Goal: Information Seeking & Learning: Learn about a topic

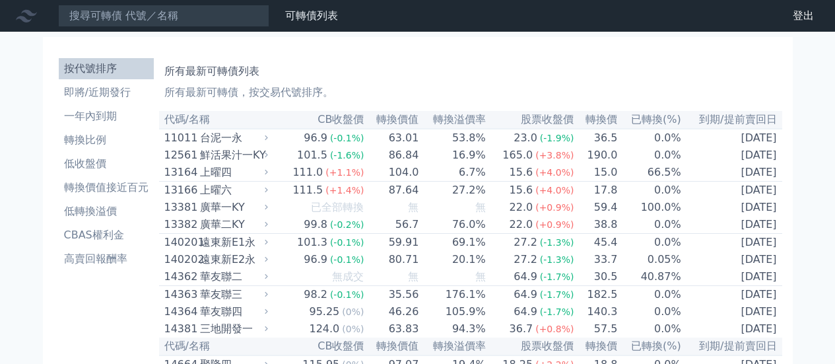
click at [94, 71] on li "按代號排序" at bounding box center [106, 69] width 95 height 16
click at [92, 117] on li "一年內到期" at bounding box center [106, 116] width 95 height 16
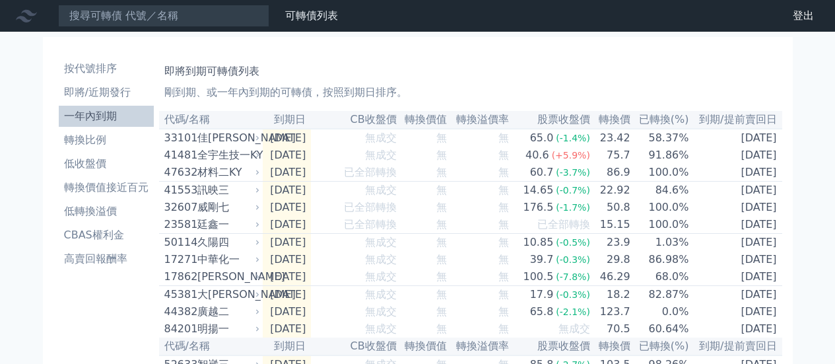
click at [88, 91] on li "即將/近期發行" at bounding box center [106, 92] width 95 height 16
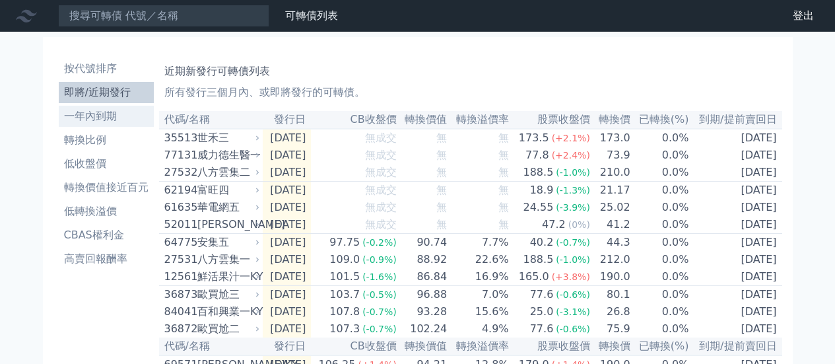
click at [94, 112] on li "一年內到期" at bounding box center [106, 116] width 95 height 16
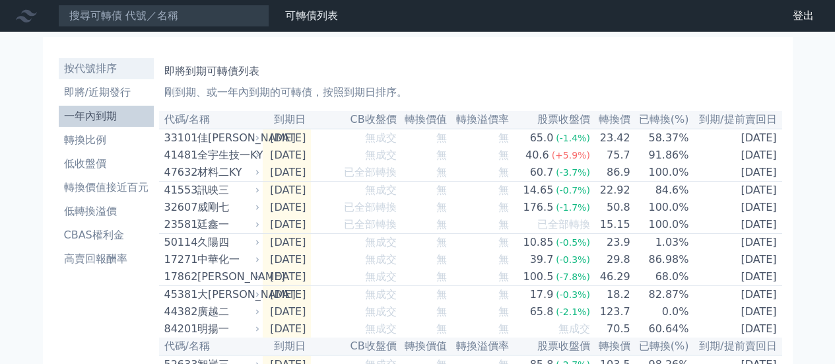
click at [88, 62] on li "按代號排序" at bounding box center [106, 69] width 95 height 16
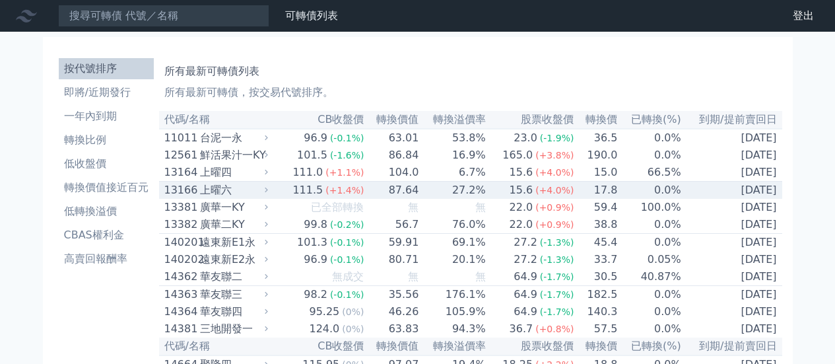
click at [208, 190] on div "上曜六" at bounding box center [232, 190] width 65 height 16
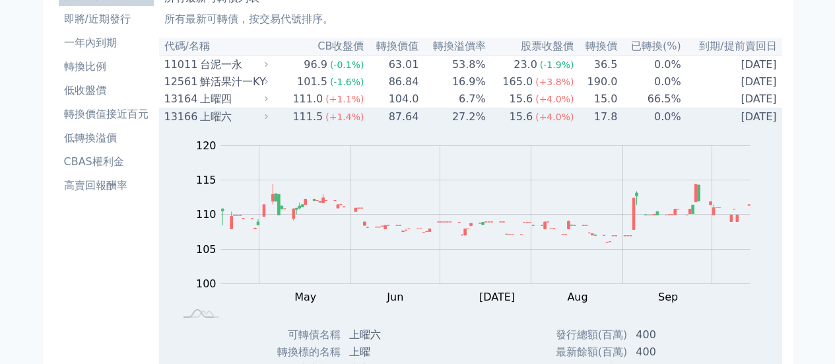
scroll to position [132, 0]
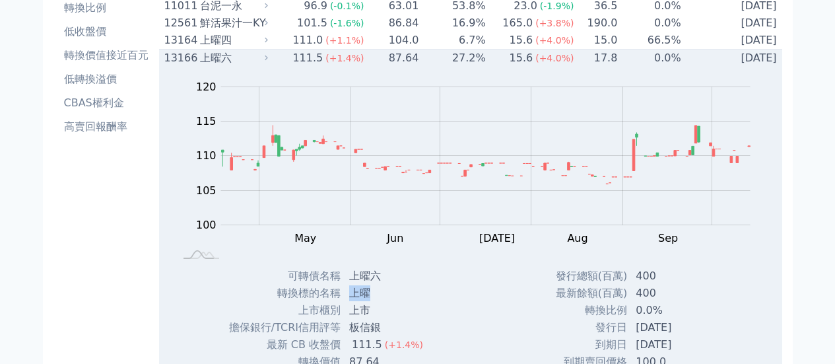
drag, startPoint x: 350, startPoint y: 298, endPoint x: 377, endPoint y: 300, distance: 26.5
click at [377, 300] on td "上曜" at bounding box center [387, 292] width 92 height 17
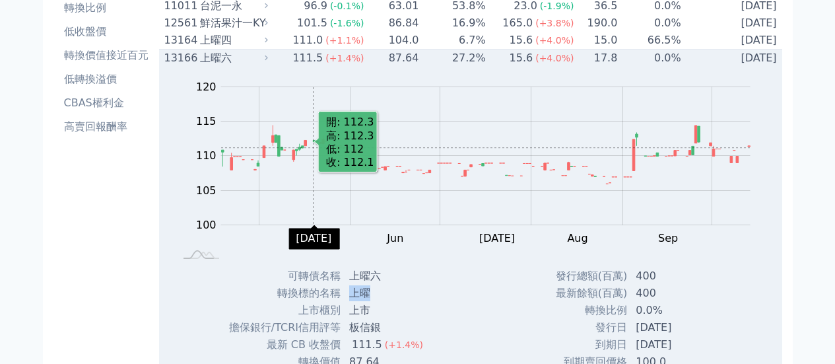
scroll to position [0, 0]
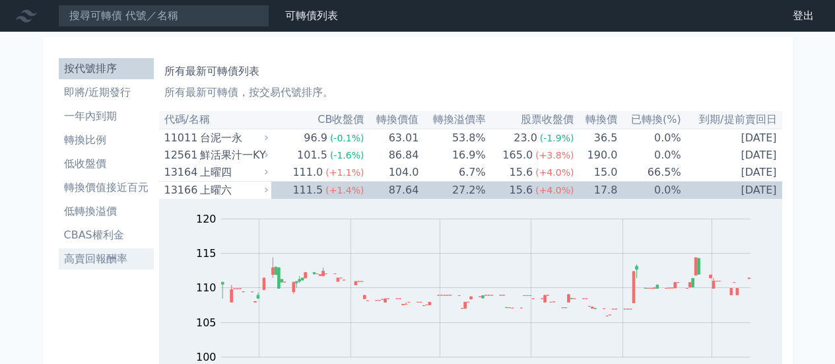
click at [94, 259] on li "高賣回報酬率" at bounding box center [106, 259] width 95 height 16
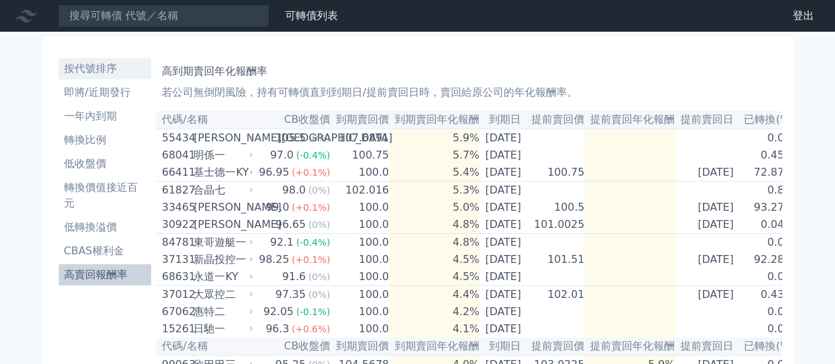
click at [95, 70] on li "按代號排序" at bounding box center [105, 69] width 93 height 16
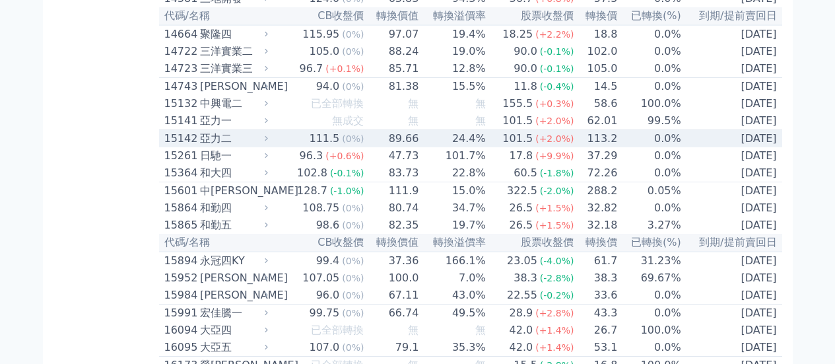
scroll to position [594, 0]
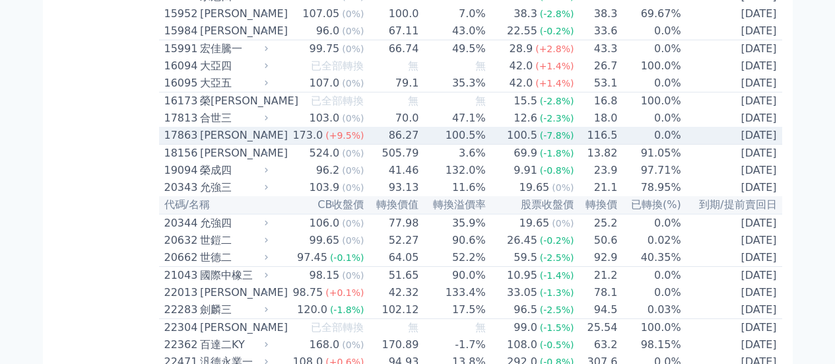
click at [221, 143] on div "[PERSON_NAME]" at bounding box center [232, 135] width 65 height 16
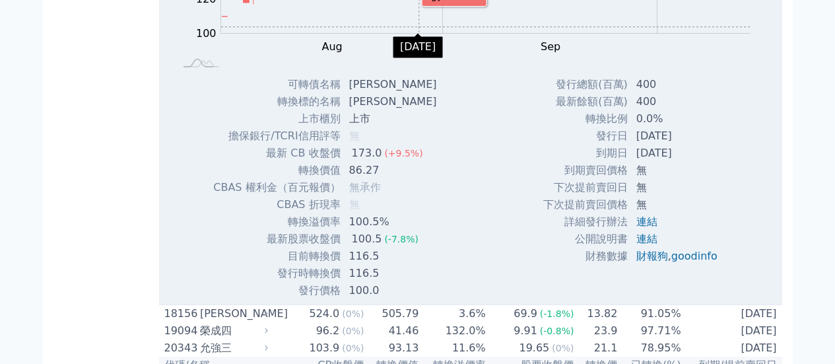
scroll to position [924, 0]
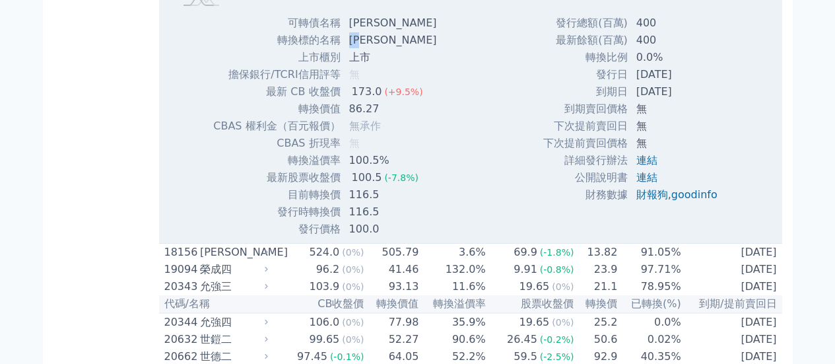
drag, startPoint x: 348, startPoint y: 86, endPoint x: 368, endPoint y: 85, distance: 19.8
click at [368, 49] on td "[PERSON_NAME]" at bounding box center [394, 40] width 106 height 17
